Goal: Task Accomplishment & Management: Use online tool/utility

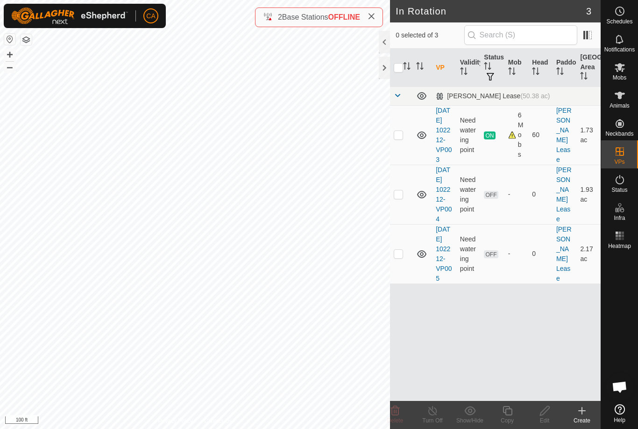
click at [389, 62] on div at bounding box center [384, 68] width 11 height 22
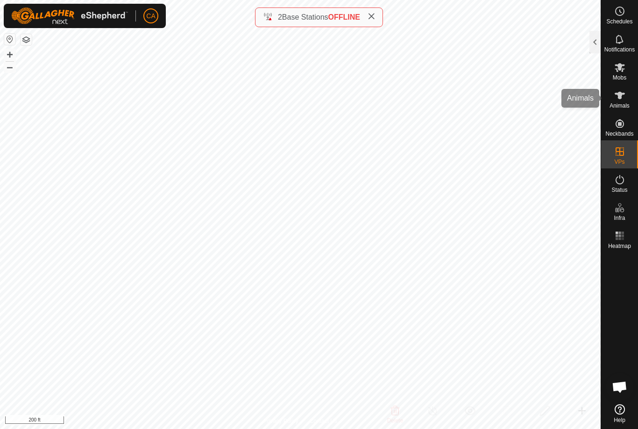
click at [624, 107] on span "Animals" at bounding box center [620, 106] width 20 height 6
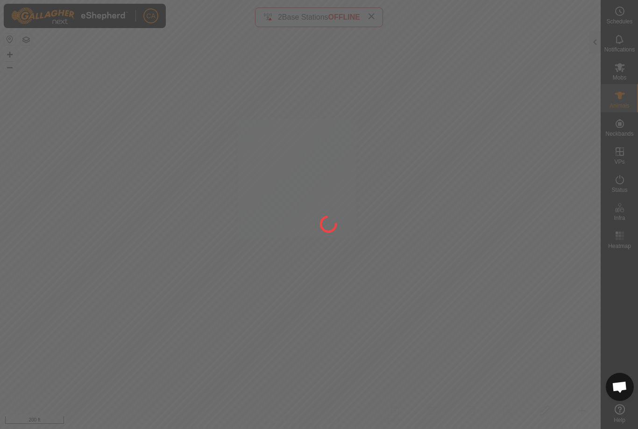
click at [591, 43] on div at bounding box center [595, 42] width 11 height 22
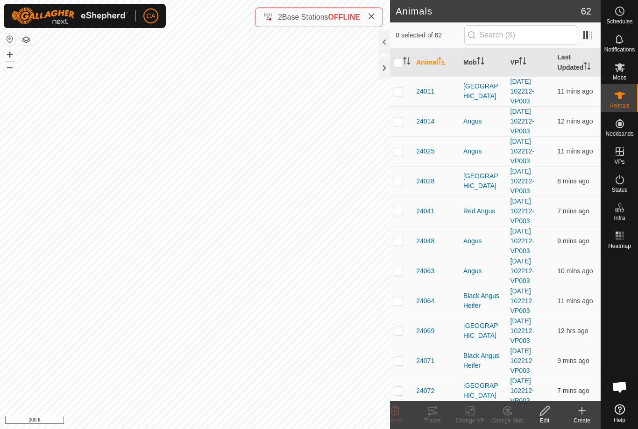
click at [396, 91] on p-checkbox at bounding box center [398, 90] width 9 height 7
checkbox input "true"
click at [400, 119] on p-checkbox at bounding box center [398, 120] width 9 height 7
checkbox input "true"
click at [403, 150] on p-checkbox at bounding box center [398, 150] width 9 height 7
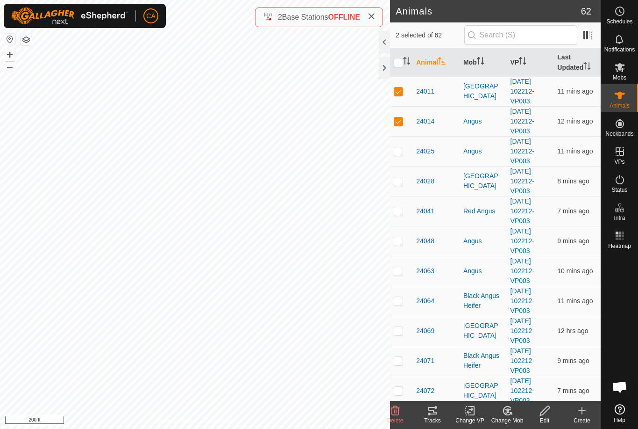
checkbox input "true"
click at [402, 179] on p-checkbox at bounding box center [398, 180] width 9 height 7
checkbox input "true"
click at [400, 214] on p-checkbox at bounding box center [398, 210] width 9 height 7
checkbox input "true"
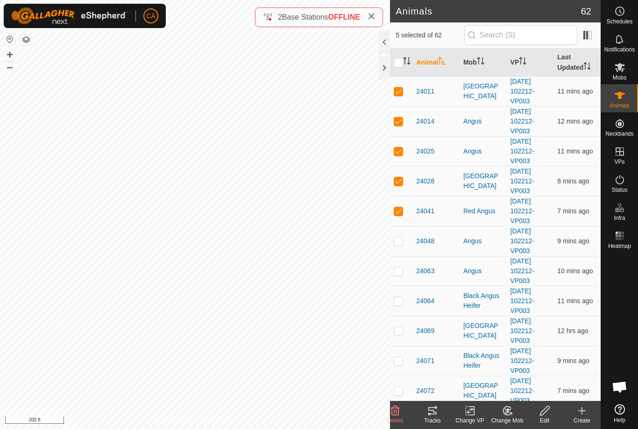
click at [411, 242] on td at bounding box center [401, 241] width 22 height 30
checkbox input "true"
click at [404, 257] on td at bounding box center [401, 271] width 22 height 30
checkbox input "true"
click at [403, 325] on td at bounding box center [401, 330] width 22 height 30
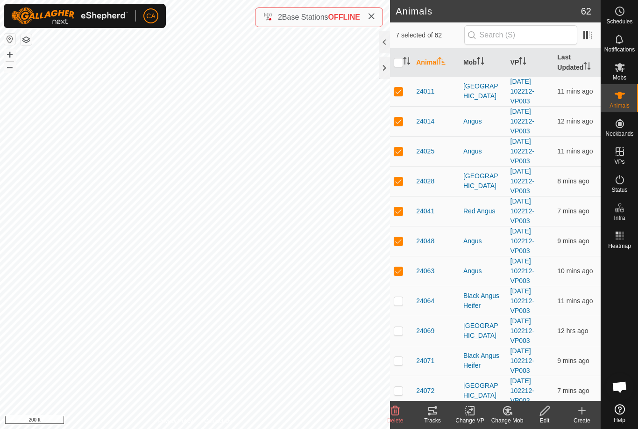
checkbox input "true"
click at [406, 389] on td at bounding box center [401, 390] width 22 height 30
checkbox input "true"
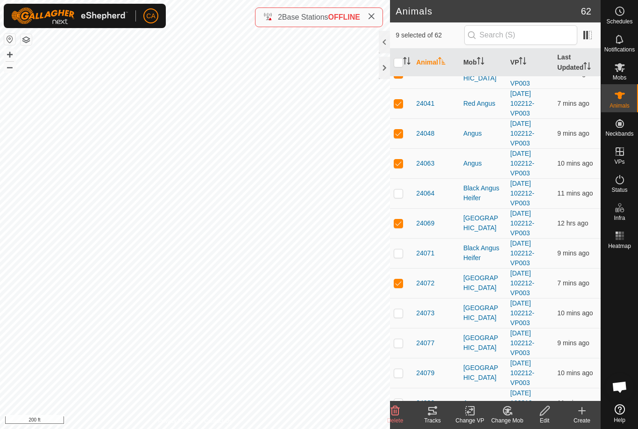
scroll to position [114, 0]
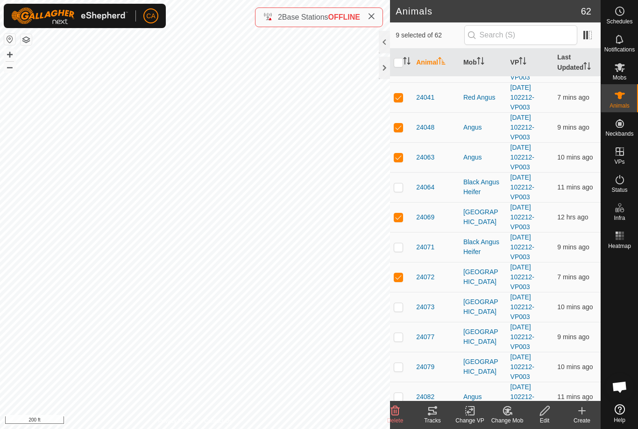
click at [396, 318] on td at bounding box center [401, 307] width 22 height 30
checkbox input "true"
click at [396, 336] on p-checkbox at bounding box center [398, 336] width 9 height 7
click at [403, 333] on p-checkbox at bounding box center [398, 336] width 9 height 7
checkbox input "false"
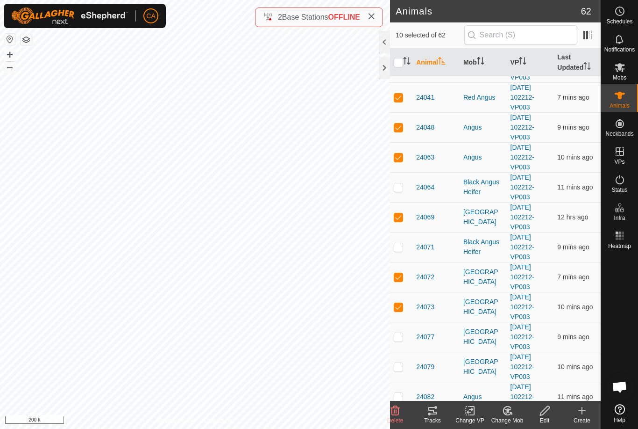
click at [438, 416] on div "Tracks" at bounding box center [432, 420] width 37 height 8
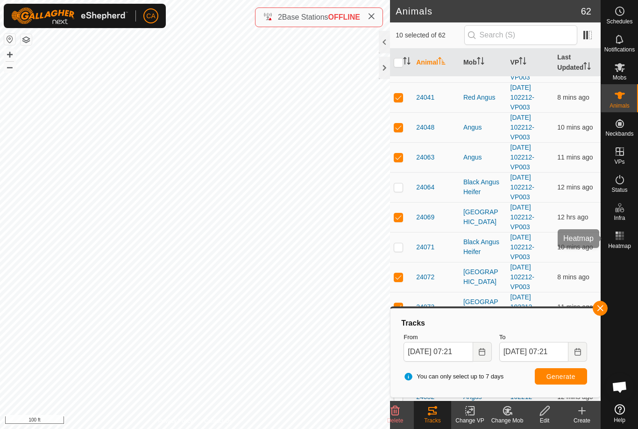
click at [622, 244] on span "Heatmap" at bounding box center [619, 246] width 23 height 6
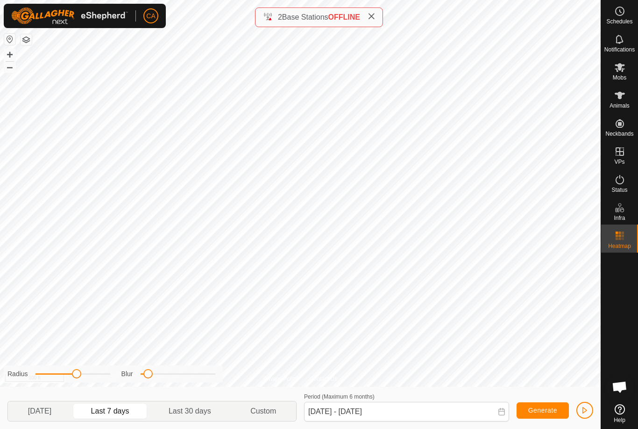
click at [51, 415] on span "[DATE]" at bounding box center [39, 410] width 23 height 11
type input "[DATE] - [DATE]"
